Goal: Check status: Check status

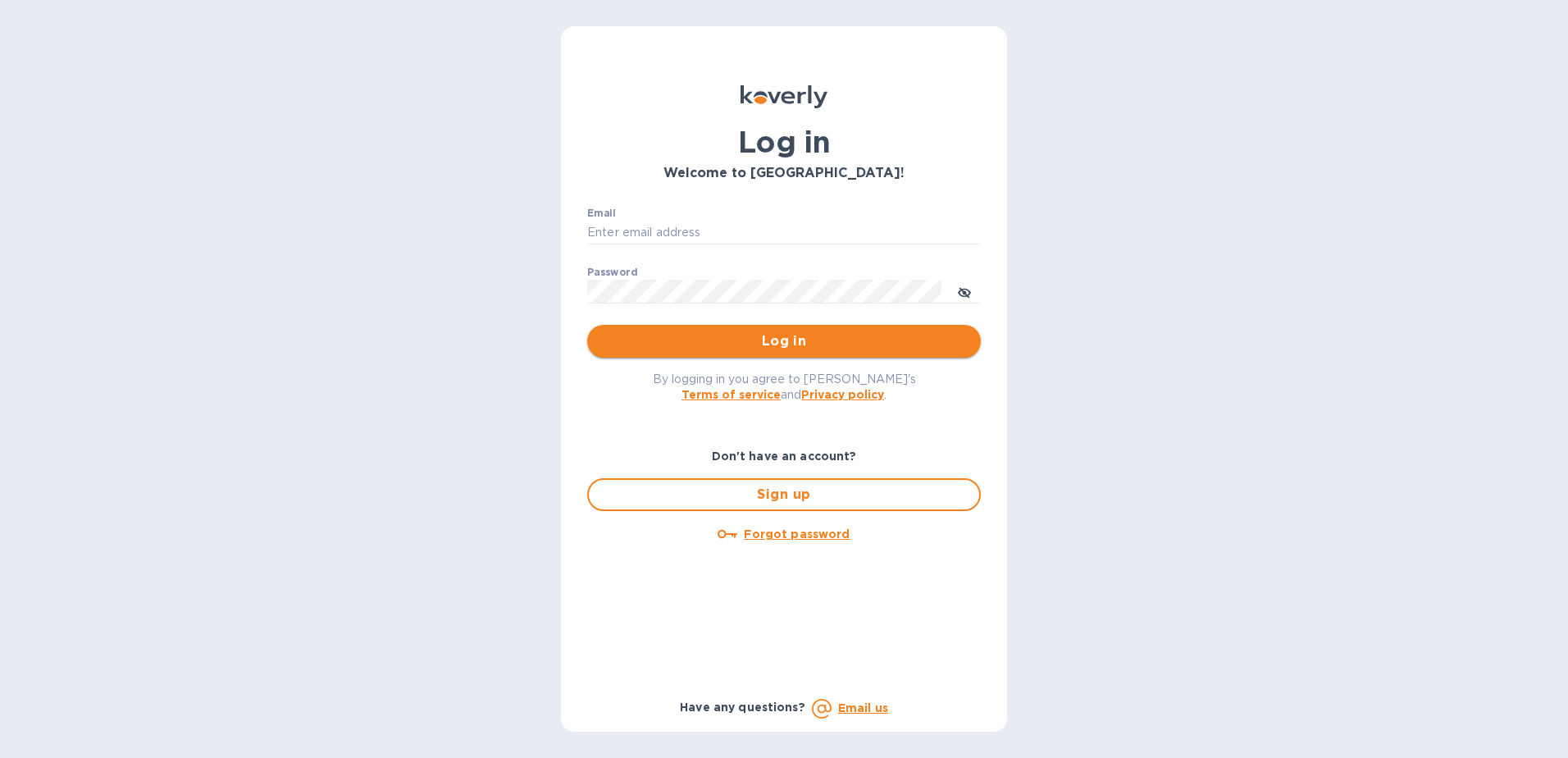
type input "pablo.medina@shipspry.com"
click at [743, 342] on span "Log in" at bounding box center [784, 341] width 368 height 19
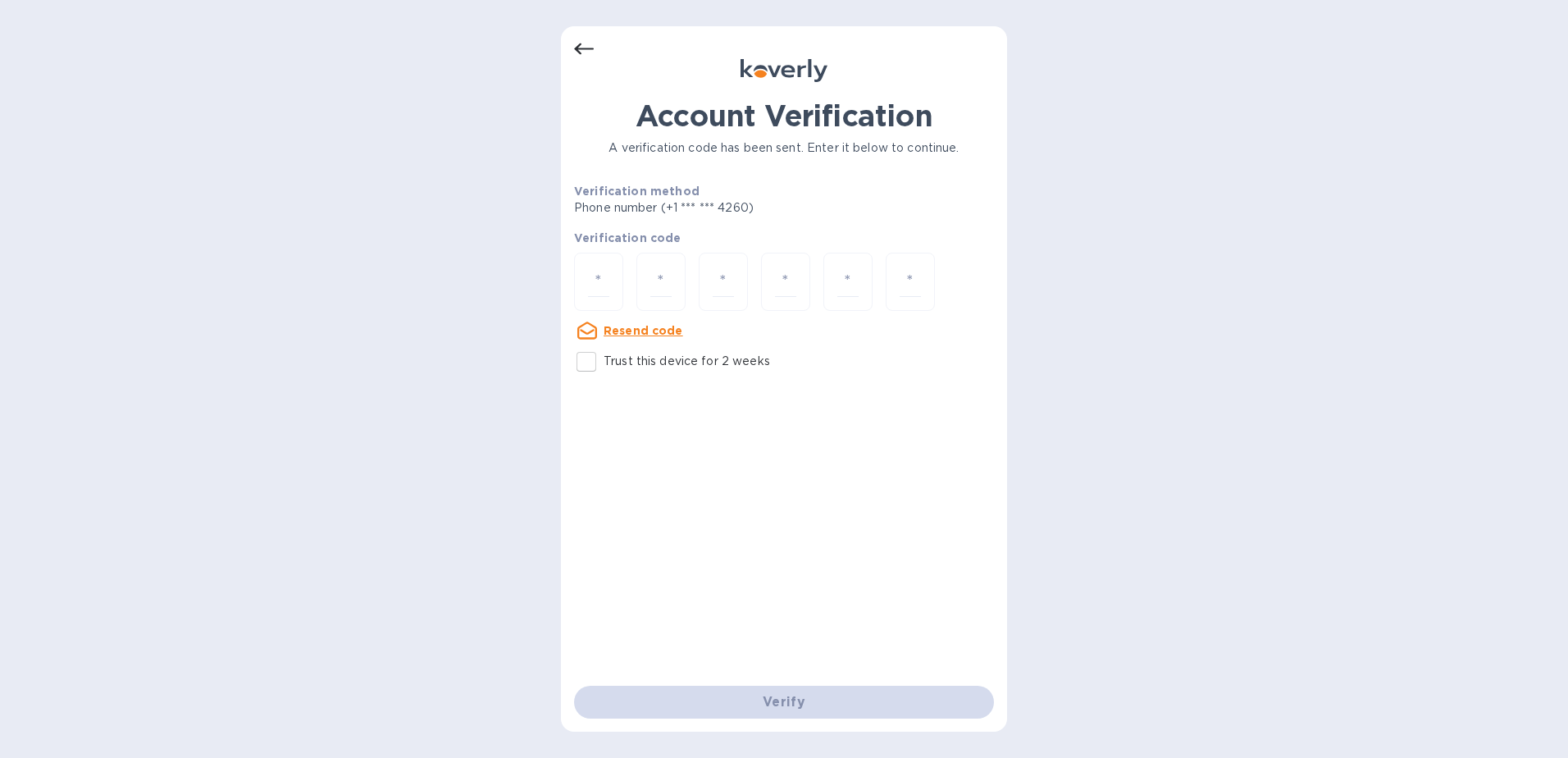
click at [586, 366] on input "Trust this device for 2 weeks" at bounding box center [586, 362] width 34 height 34
checkbox input "true"
click at [608, 280] on input "number" at bounding box center [599, 281] width 21 height 30
type input "9"
type input "7"
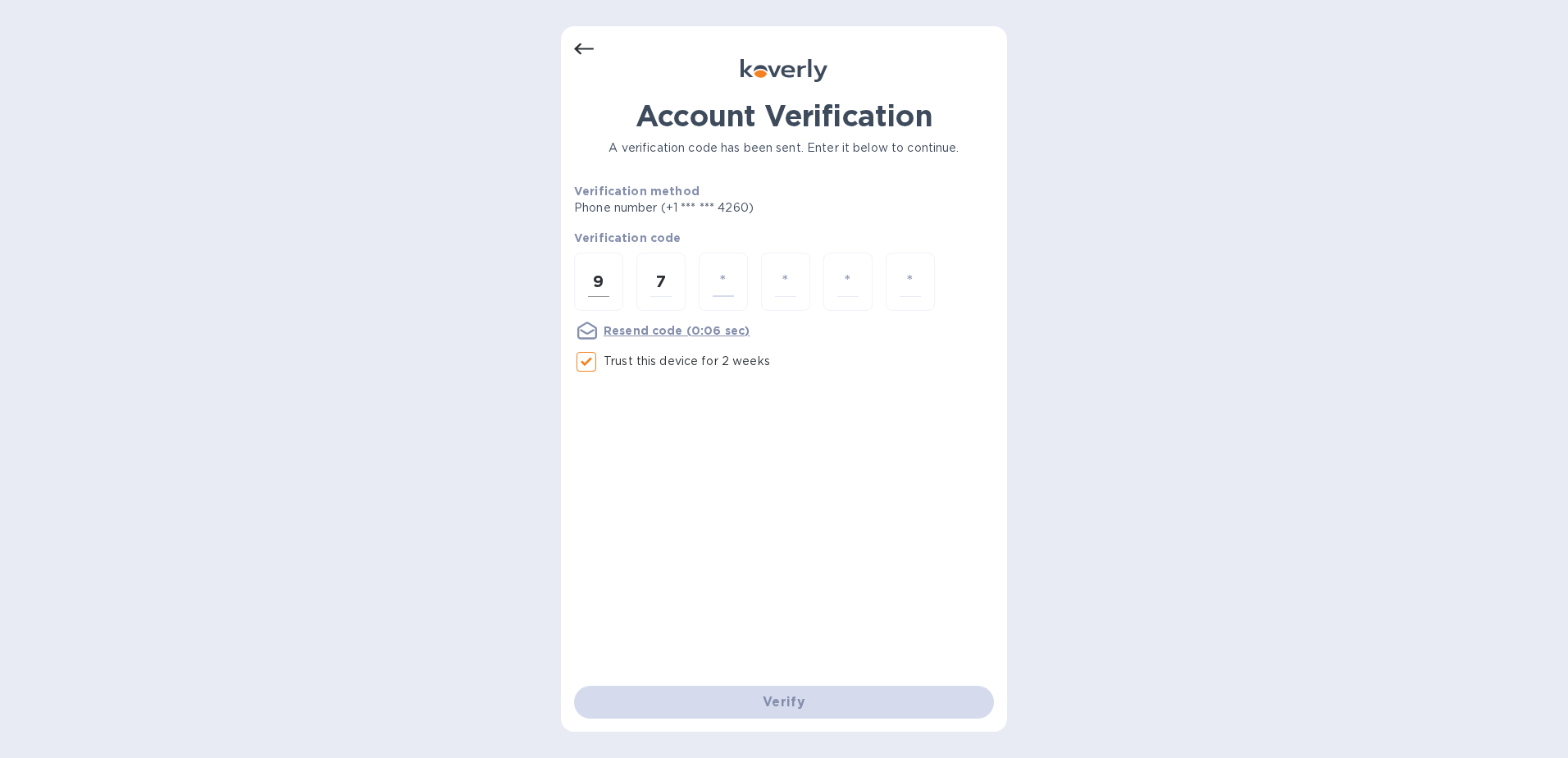
type input "1"
type input "8"
type input "4"
type input "5"
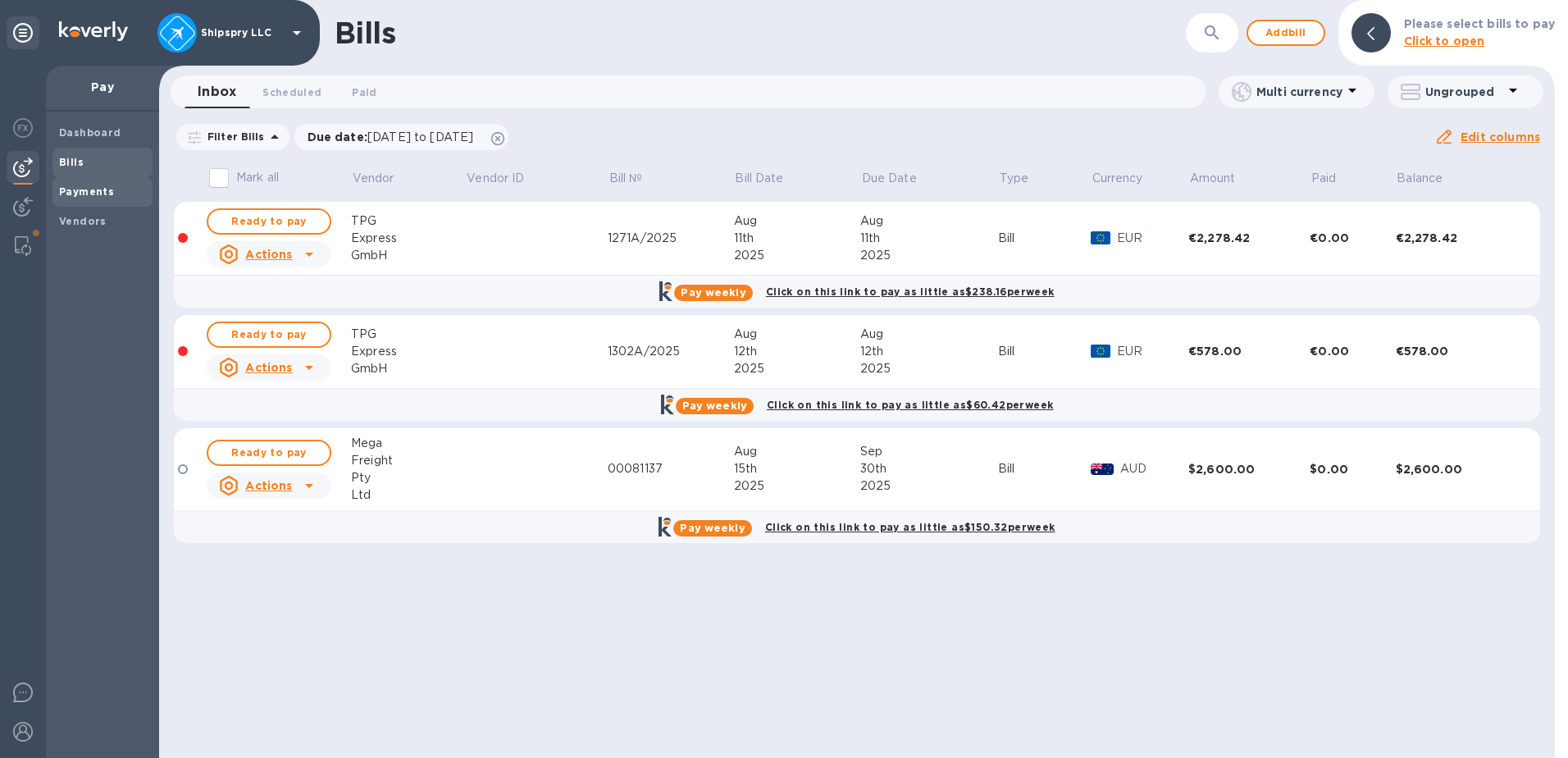
click at [95, 193] on b "Payments" at bounding box center [87, 192] width 55 height 12
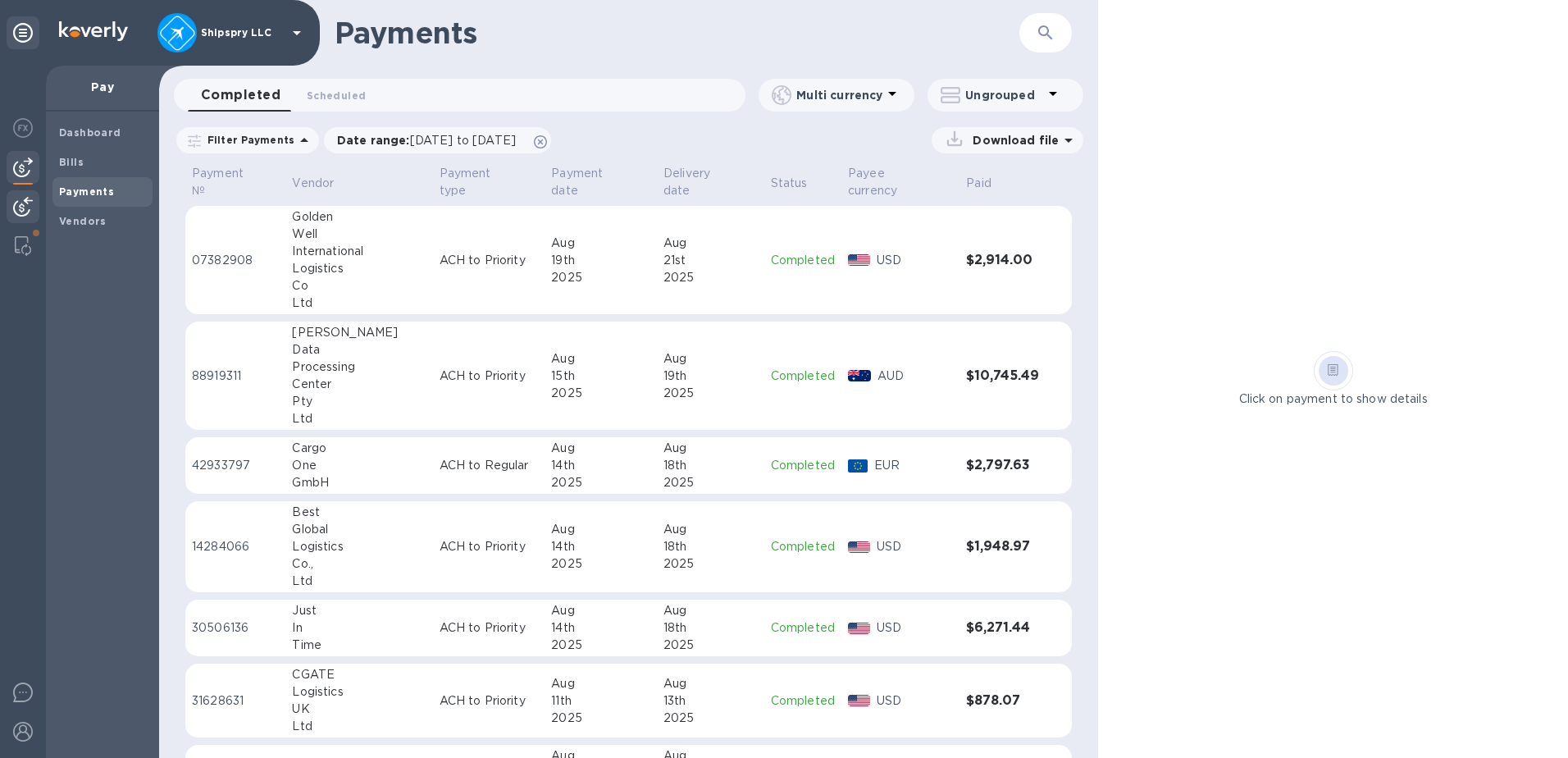
click at [23, 211] on img at bounding box center [23, 207] width 19 height 19
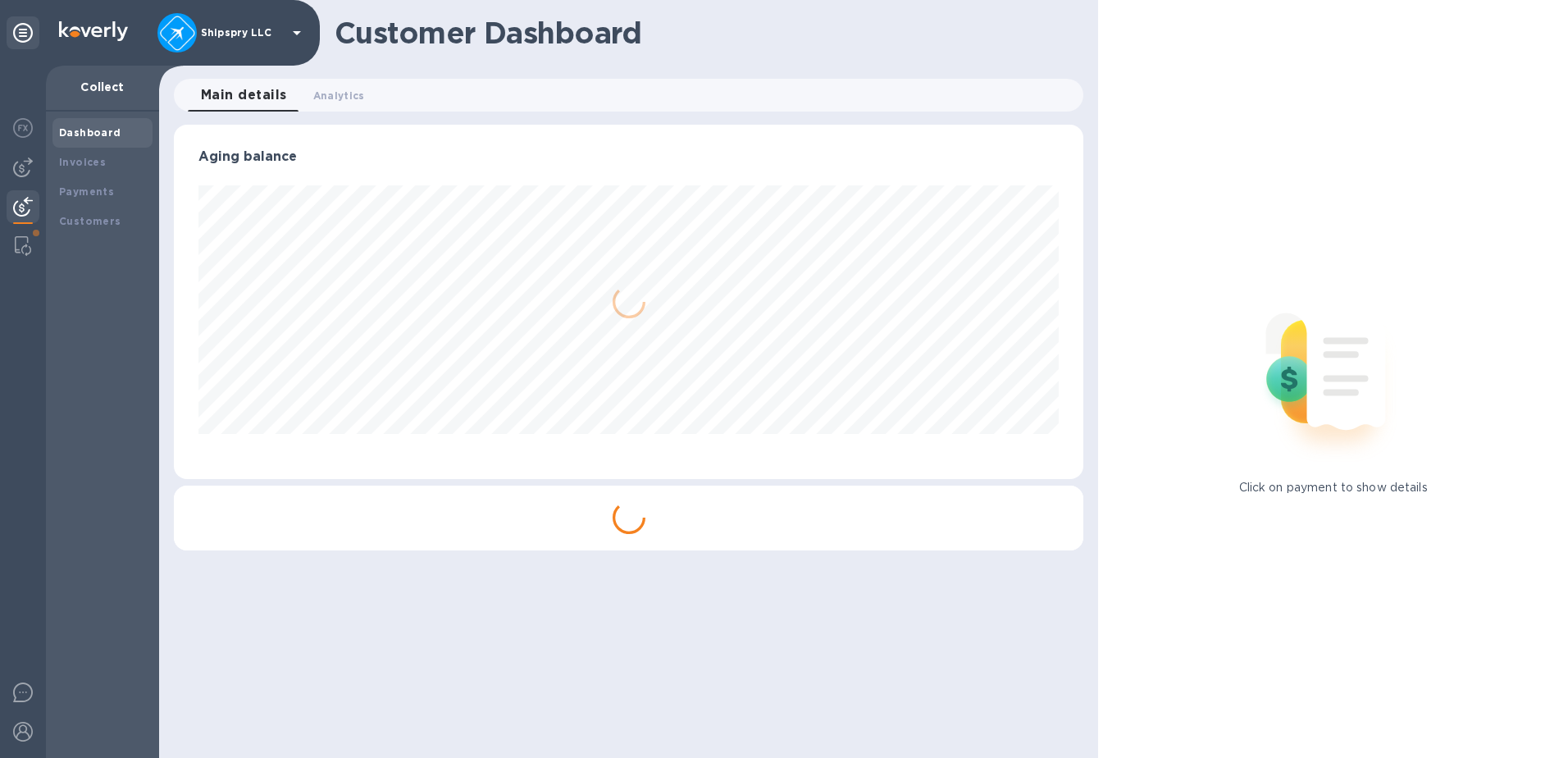
scroll to position [355, 911]
click at [88, 198] on div "Payments" at bounding box center [103, 192] width 87 height 17
